Goal: Navigation & Orientation: Go to known website

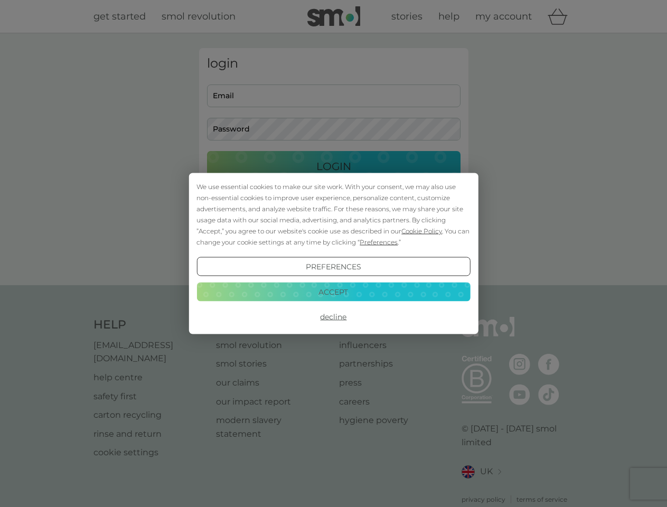
click at [422, 231] on span "Cookie Policy" at bounding box center [421, 231] width 41 height 8
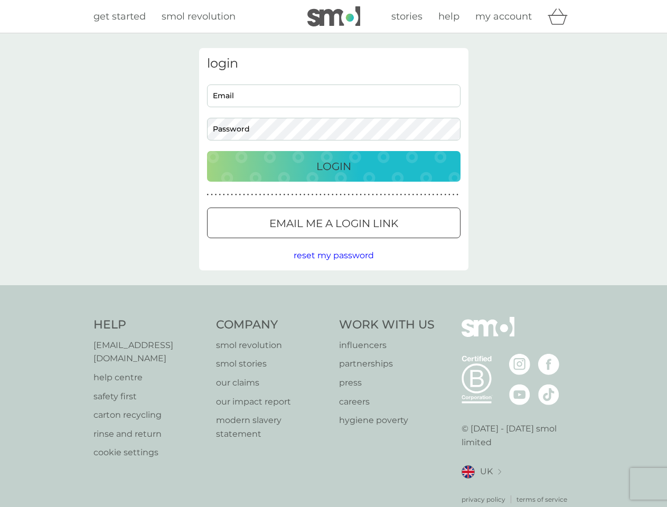
click at [377, 242] on div "login Email Password Login ● ● ● ● ● ● ● ● ● ● ● ● ● ● ● ● ● ● ● ● ● ● ● ● ● ● …" at bounding box center [333, 159] width 269 height 222
click at [333, 267] on div "login Email Password Login ● ● ● ● ● ● ● ● ● ● ● ● ● ● ● ● ● ● ● ● ● ● ● ● ● ● …" at bounding box center [333, 159] width 269 height 222
click at [333, 317] on div "Help [EMAIL_ADDRESS][DOMAIN_NAME] help centre safety first carton recycling rin…" at bounding box center [333, 410] width 480 height 187
click at [333, 291] on div "Help [EMAIL_ADDRESS][DOMAIN_NAME] help centre safety first carton recycling rin…" at bounding box center [333, 410] width 667 height 251
